Goal: Communication & Community: Participate in discussion

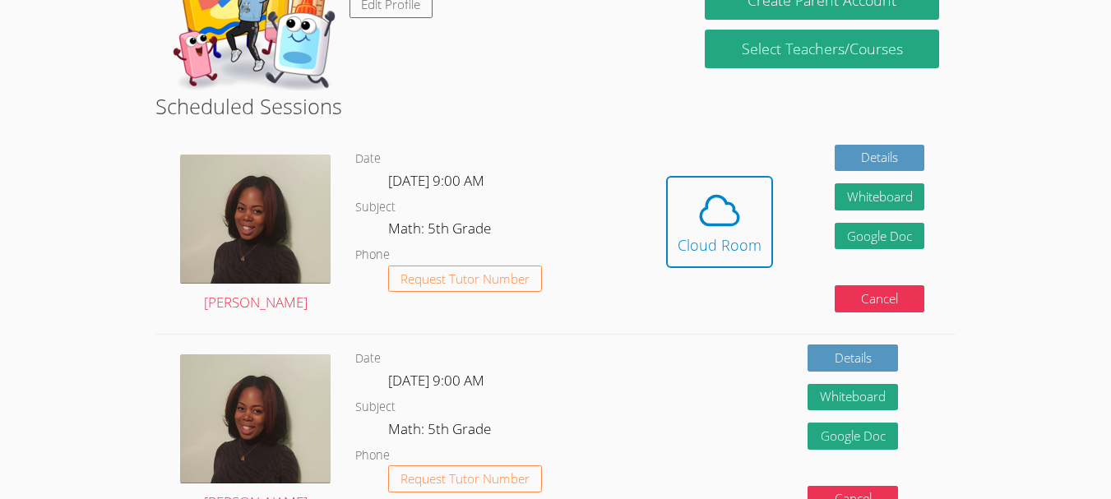
scroll to position [263, 0]
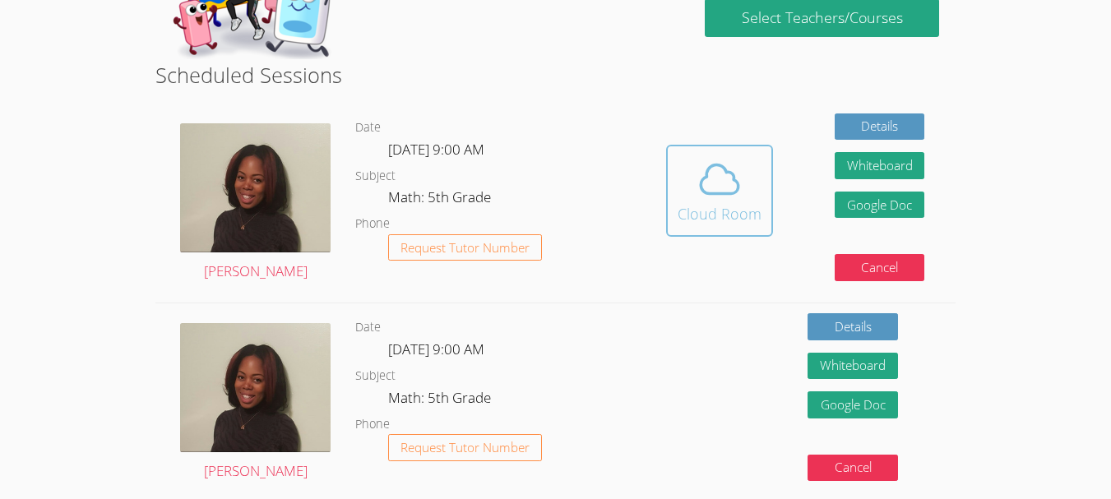
click at [702, 211] on div "Cloud Room" at bounding box center [720, 213] width 84 height 23
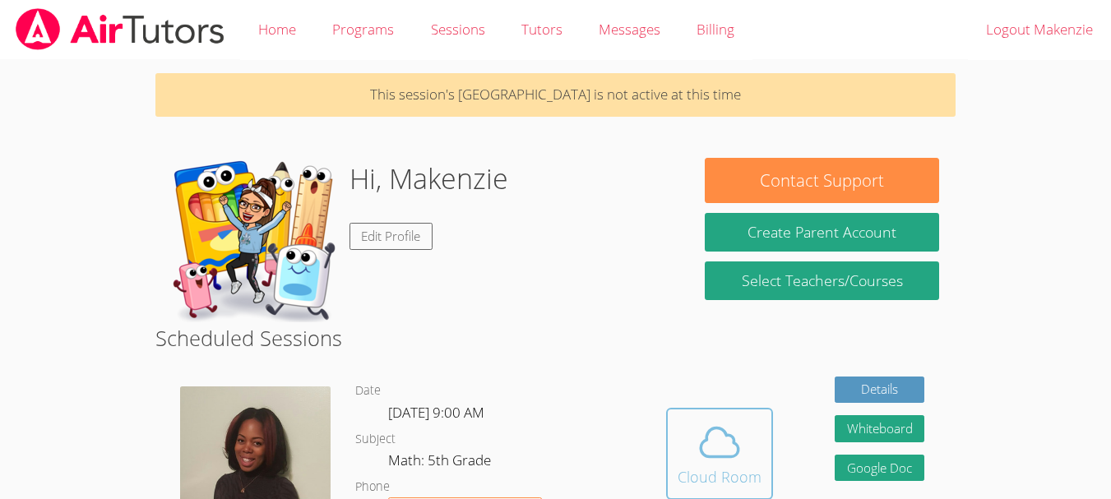
click at [708, 437] on icon at bounding box center [720, 442] width 38 height 29
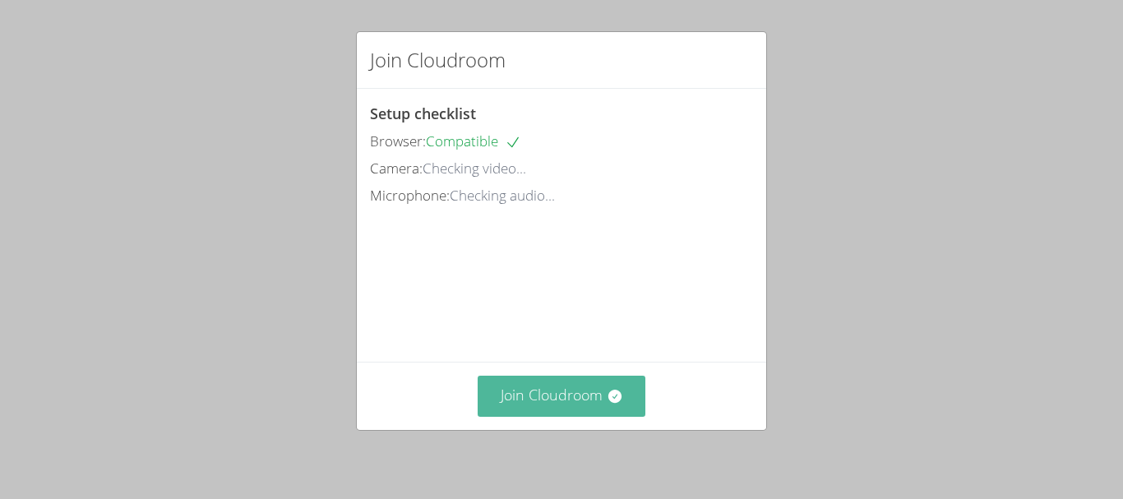
click at [588, 391] on button "Join Cloudroom" at bounding box center [562, 396] width 169 height 40
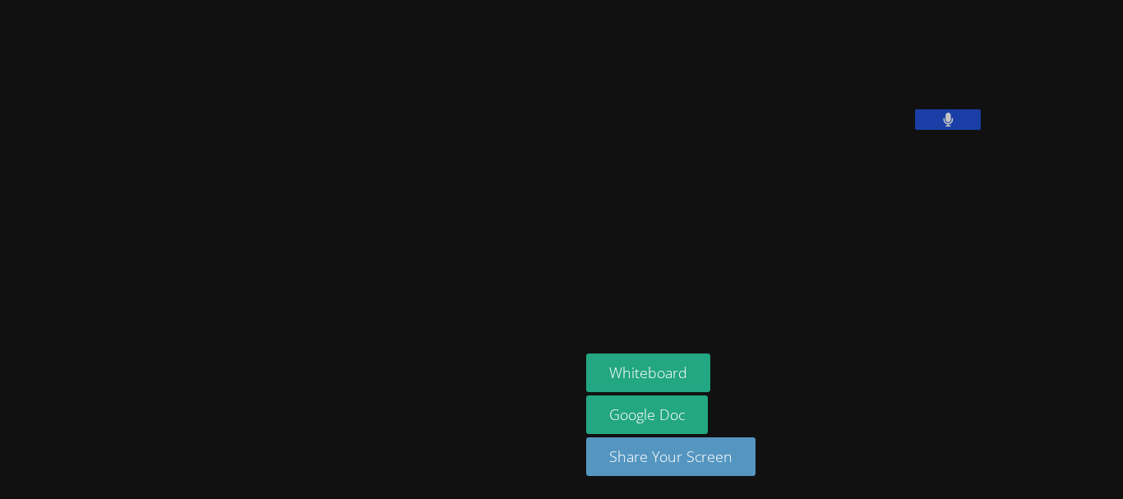
click at [943, 127] on icon at bounding box center [948, 120] width 11 height 14
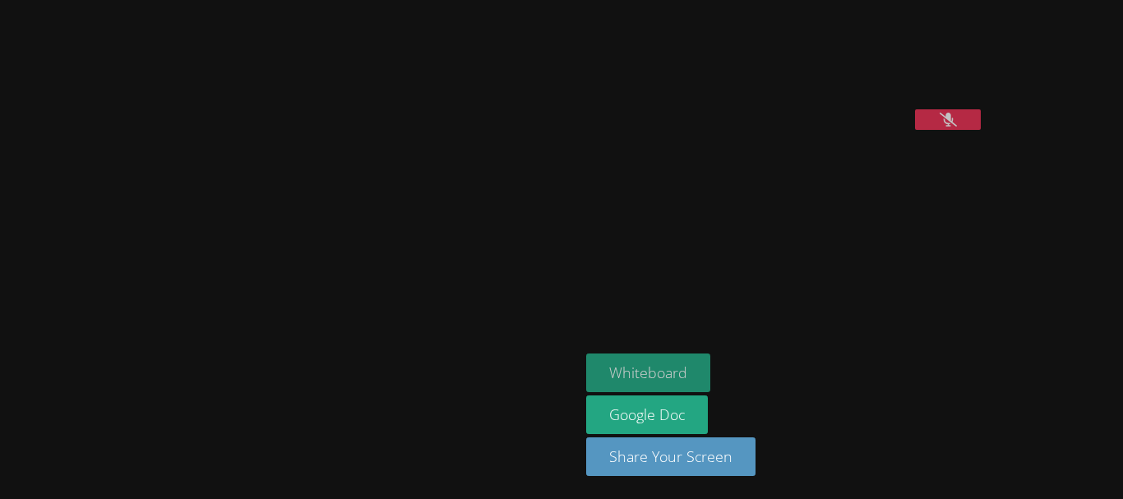
click at [586, 366] on button "Whiteboard" at bounding box center [648, 373] width 124 height 39
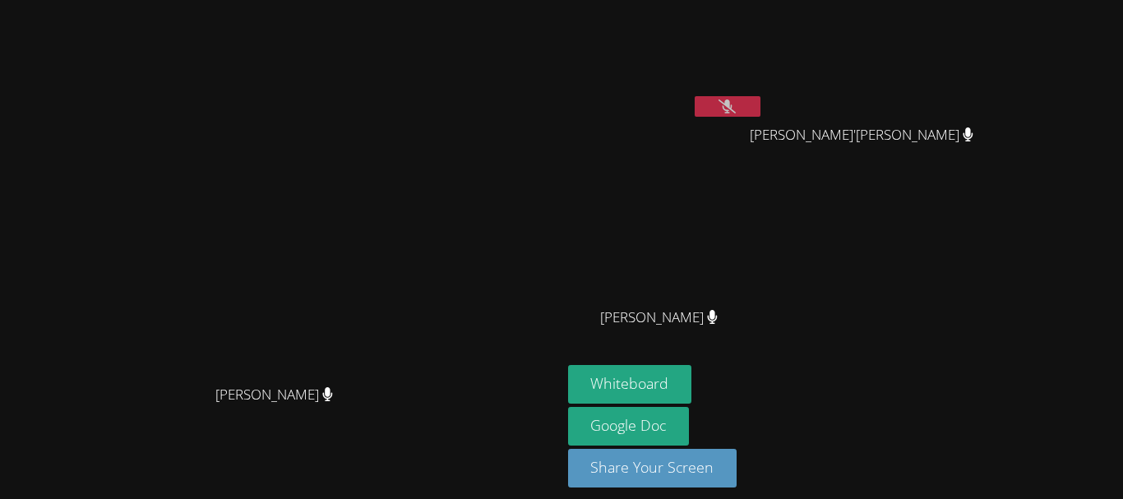
click at [761, 110] on button at bounding box center [728, 106] width 66 height 21
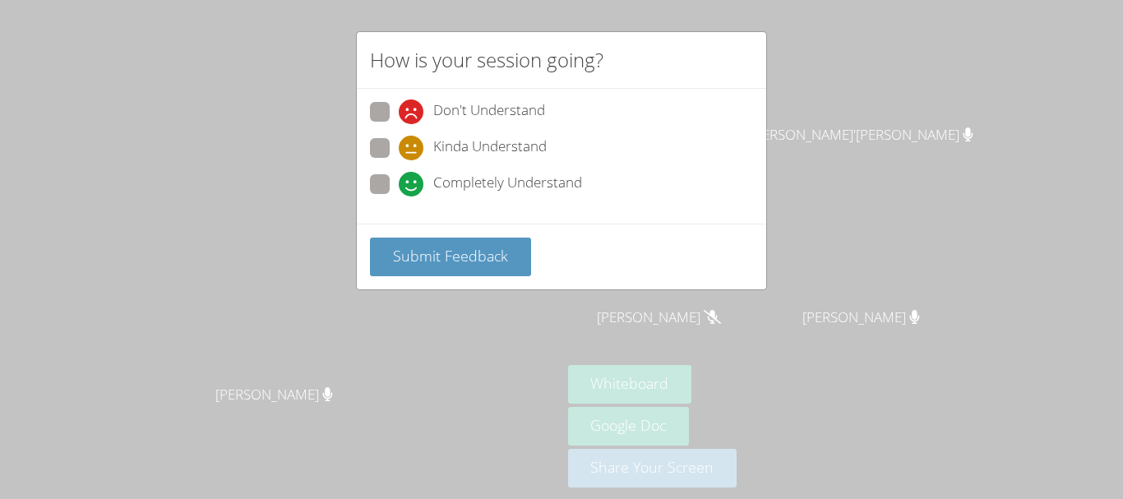
click at [424, 183] on div "Completely Understand" at bounding box center [490, 184] width 183 height 25
click at [413, 183] on input "Completely Understand" at bounding box center [406, 181] width 14 height 14
radio input "true"
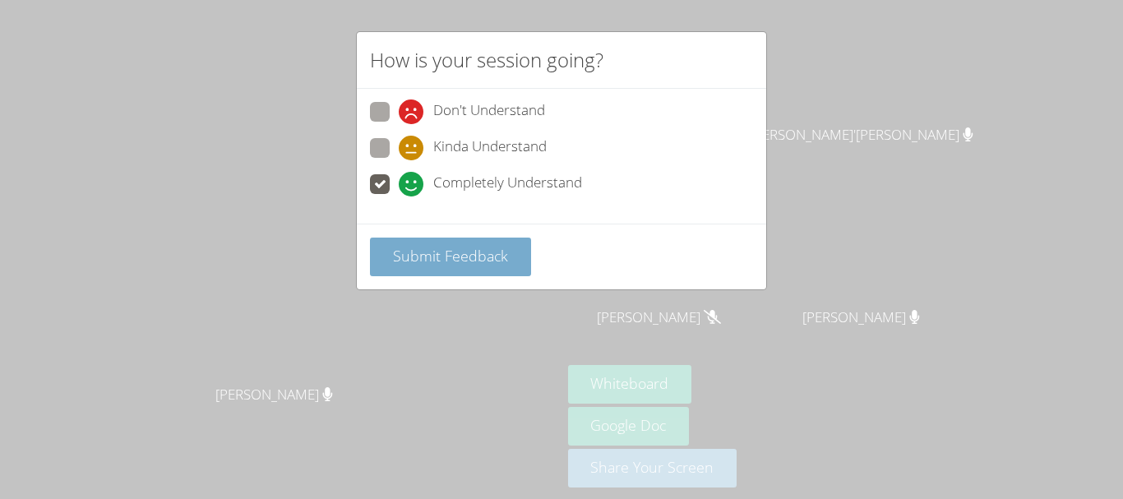
click at [393, 255] on span "Submit Feedback" at bounding box center [450, 256] width 115 height 20
